Goal: Task Accomplishment & Management: Manage account settings

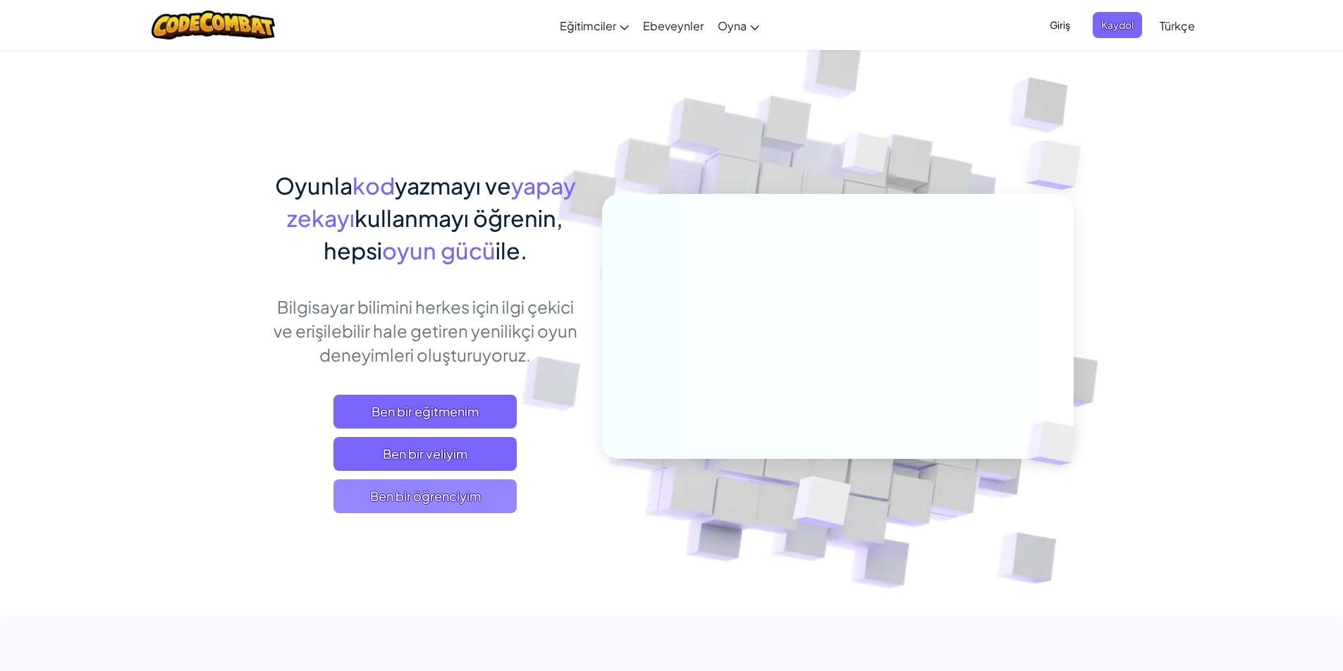
click at [468, 499] on span "Ben bir öğrenciyim" at bounding box center [425, 496] width 183 height 34
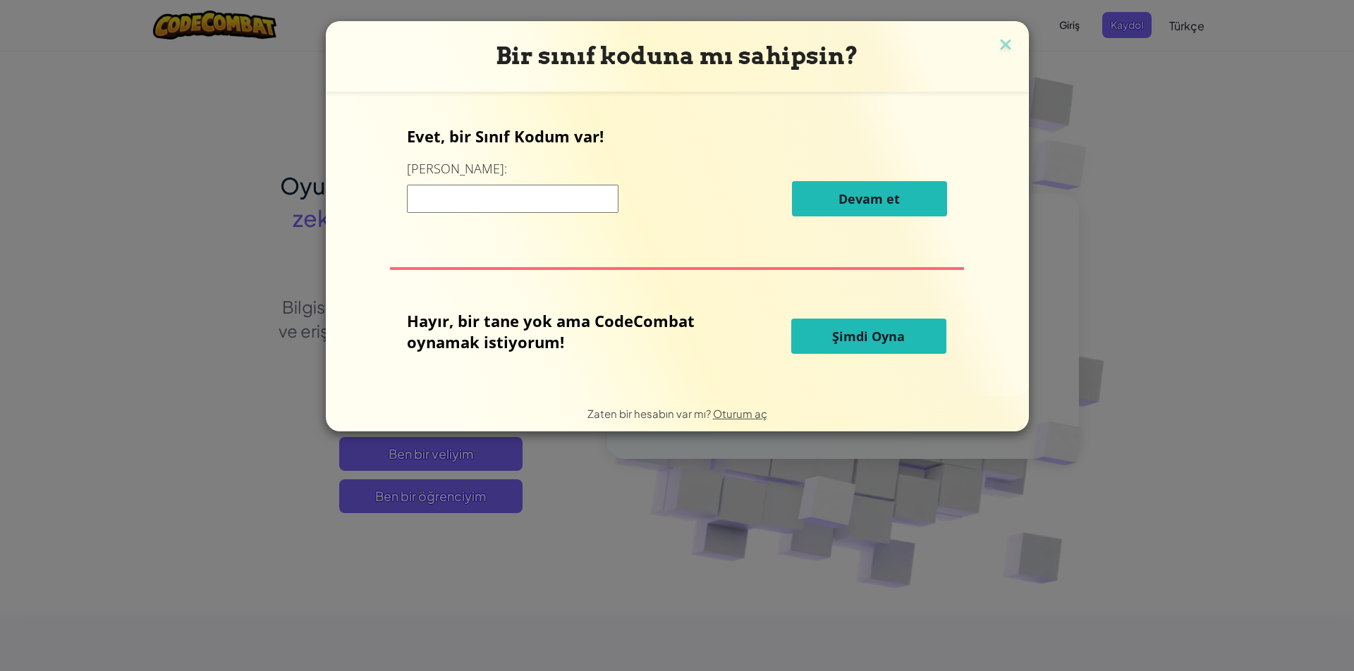
click at [1343, 29] on div "Bir sınıf koduna mı sahipsin? Evet, bir Sınıf Kodum var! Buraya girin: [PERSON_…" at bounding box center [677, 335] width 1354 height 671
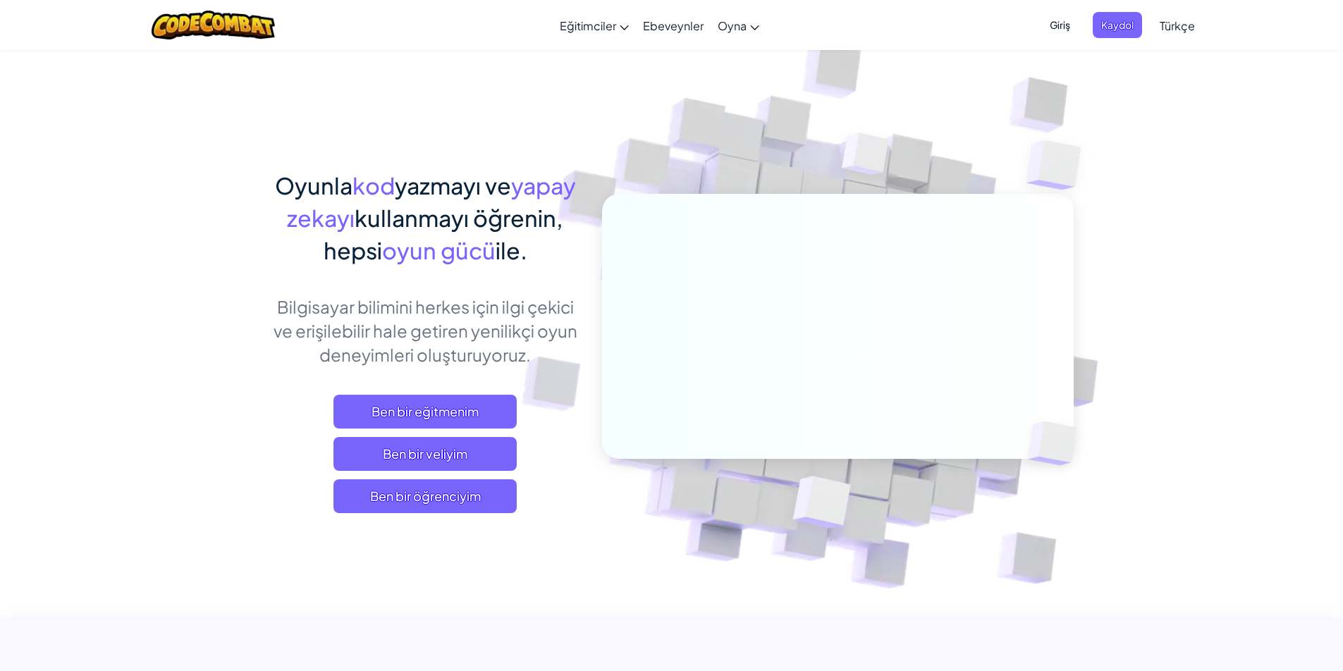
click at [1070, 24] on span "Giriş" at bounding box center [1059, 25] width 37 height 26
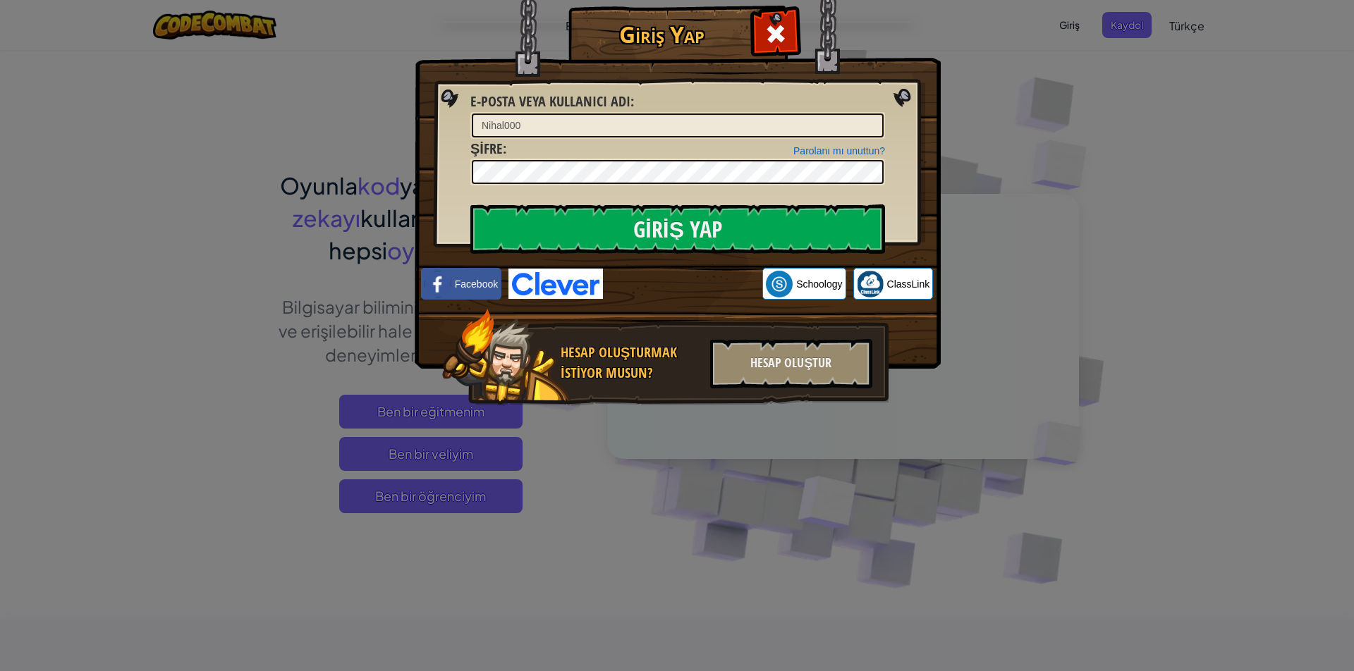
click at [607, 119] on input "Nihal000" at bounding box center [678, 126] width 412 height 24
type input "N"
type input "i"
type input "Ilayda007"
click at [799, 212] on input "Giriş Yap" at bounding box center [677, 228] width 415 height 49
